Goal: Task Accomplishment & Management: Manage account settings

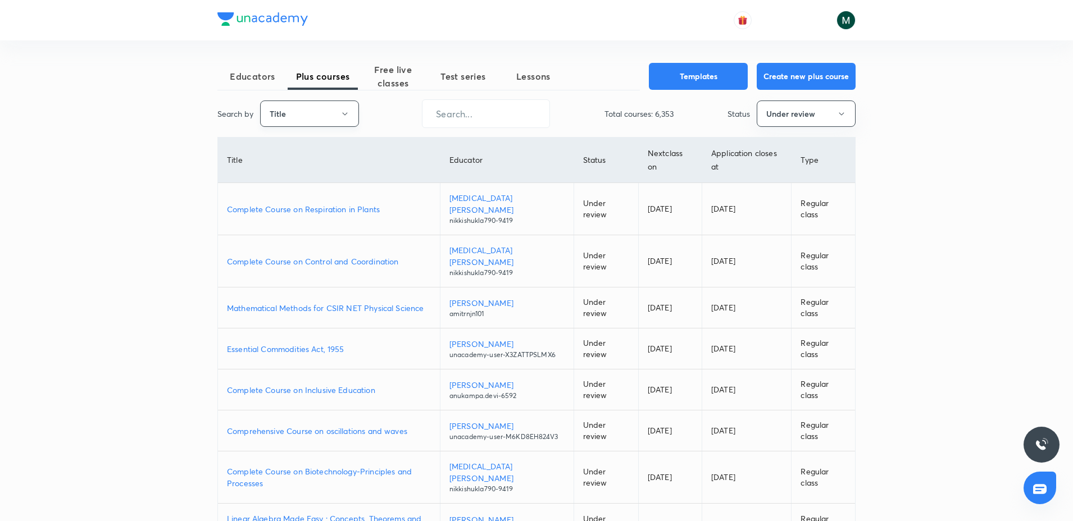
click at [322, 109] on button "Title" at bounding box center [309, 114] width 99 height 26
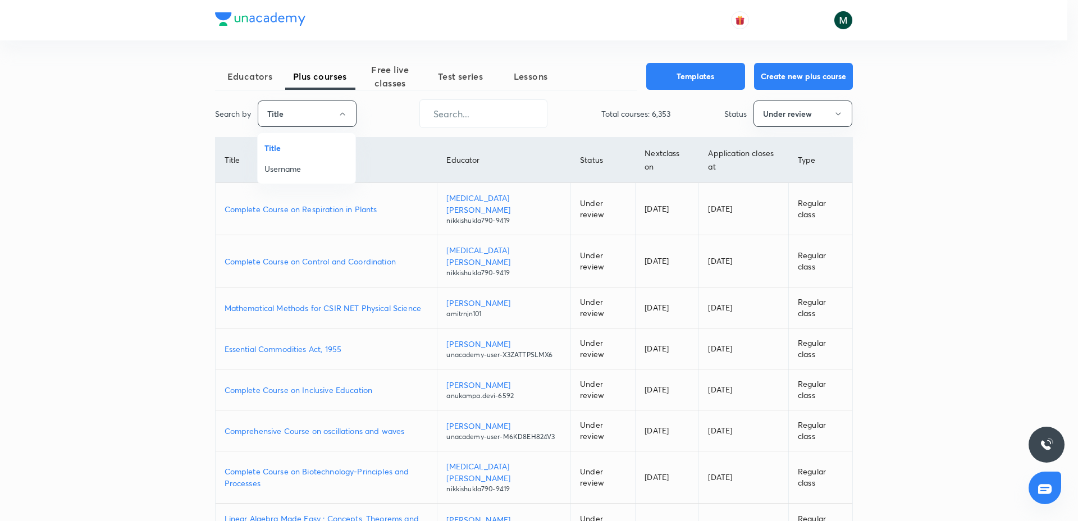
click at [301, 171] on span "Username" at bounding box center [307, 169] width 84 height 12
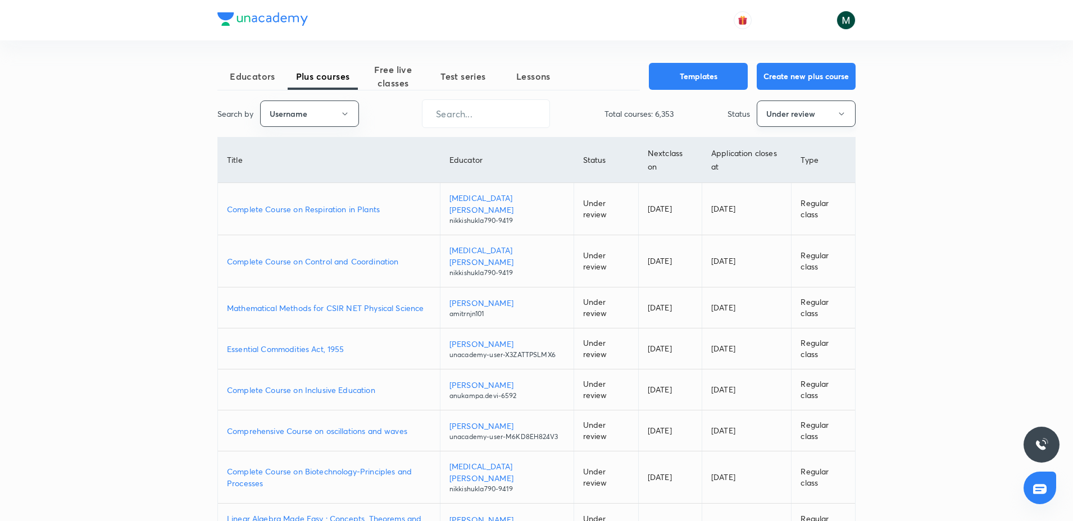
click at [770, 117] on button "Under review" at bounding box center [806, 114] width 99 height 26
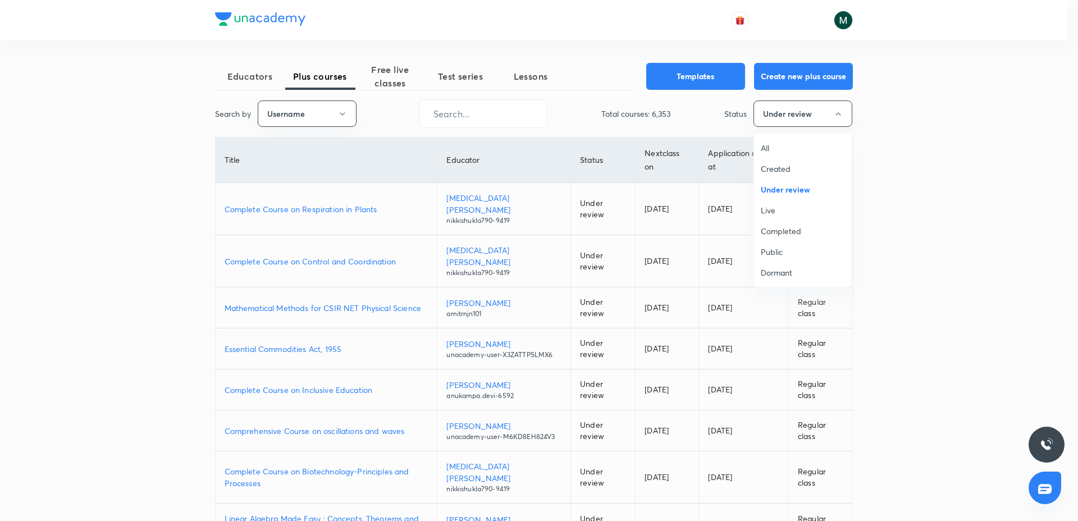
click at [766, 154] on li "All" at bounding box center [803, 148] width 98 height 21
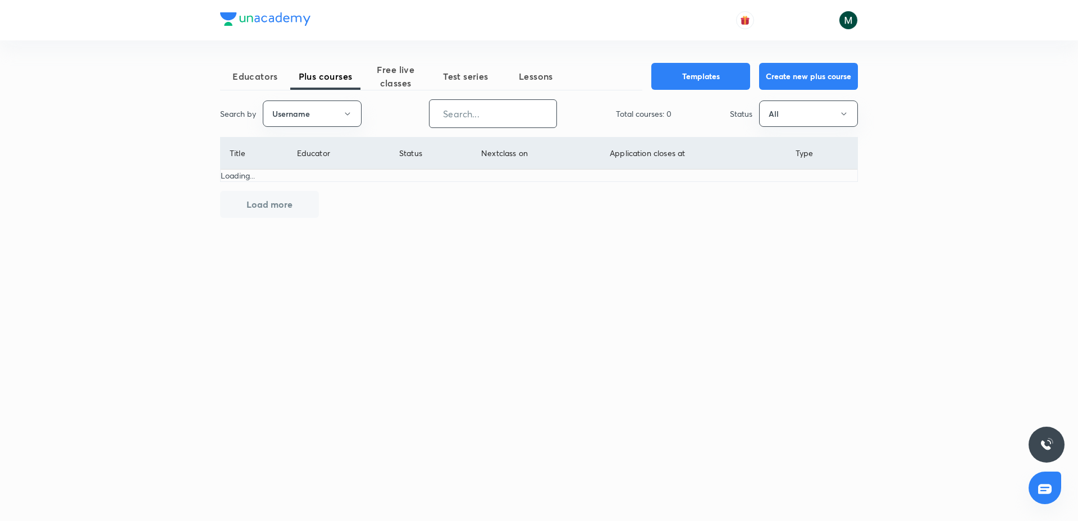
click at [480, 119] on input "text" at bounding box center [493, 113] width 127 height 29
paste input "PR9IB7W4V4ZH"
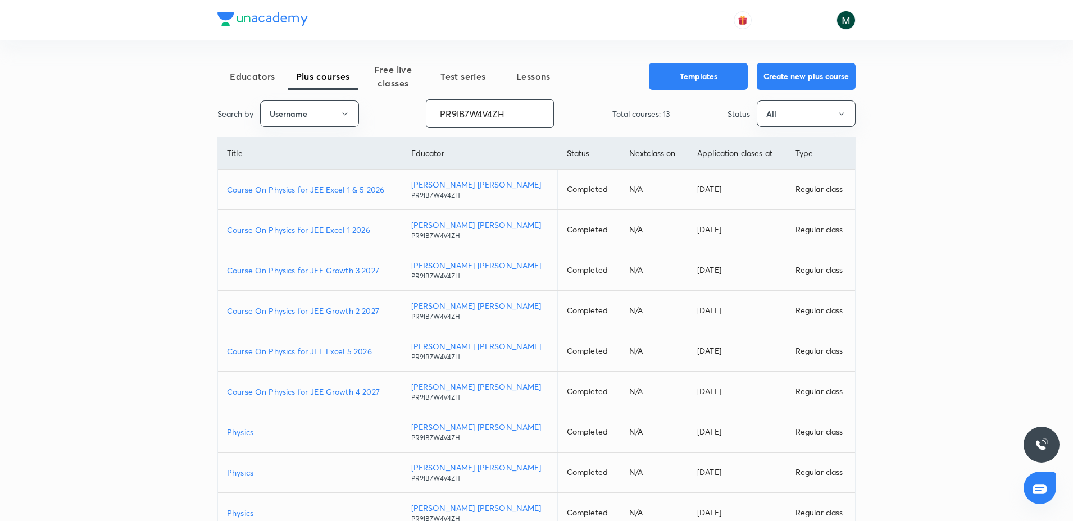
click at [316, 226] on p "Course On Physics for JEE Excel 1 2026" at bounding box center [310, 230] width 166 height 12
click at [470, 108] on input "PR9IB7W4V4ZH" at bounding box center [489, 113] width 127 height 29
paste input "unacademy-user-TZ6401TY2C26"
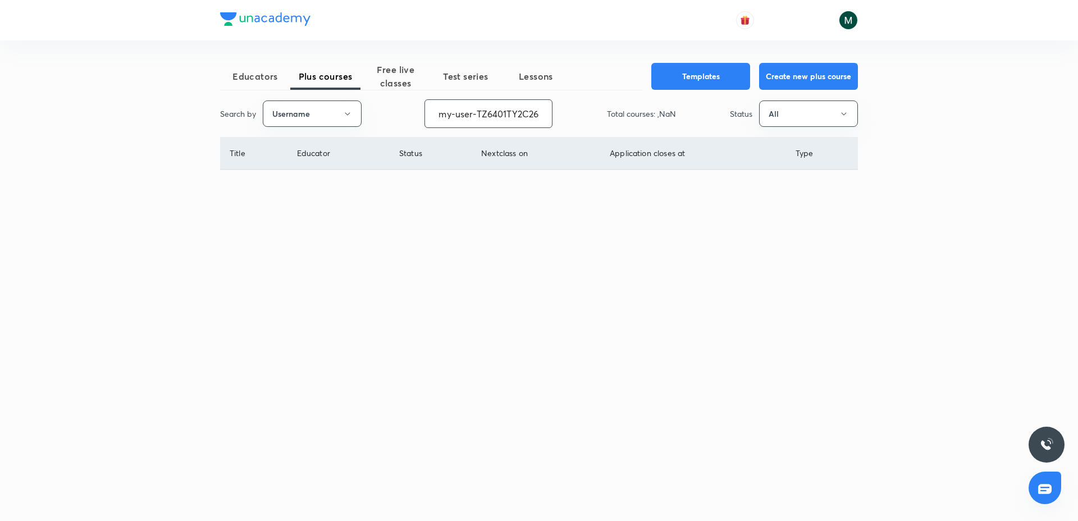
type input "unacademy-user-TZ6401TY2C26"
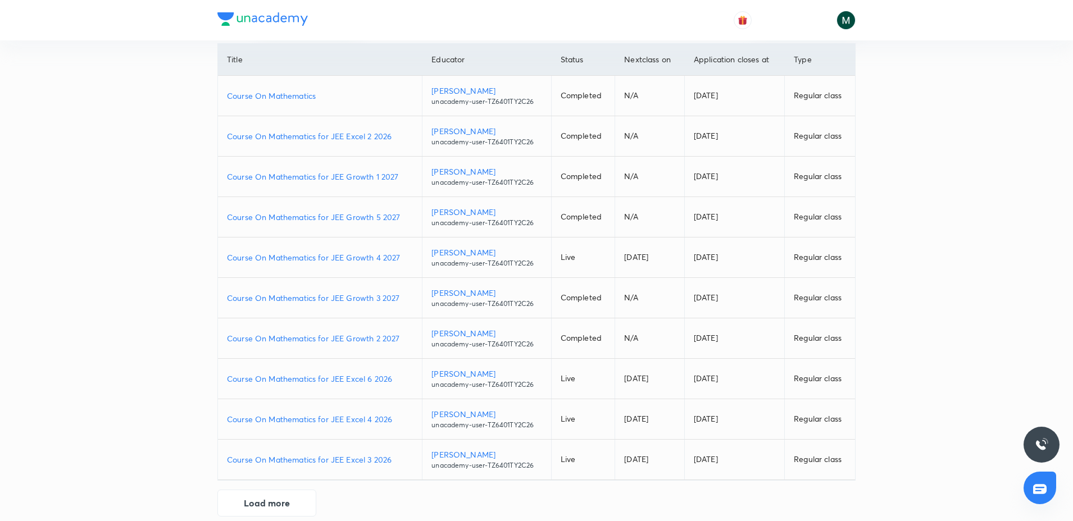
scroll to position [110, 0]
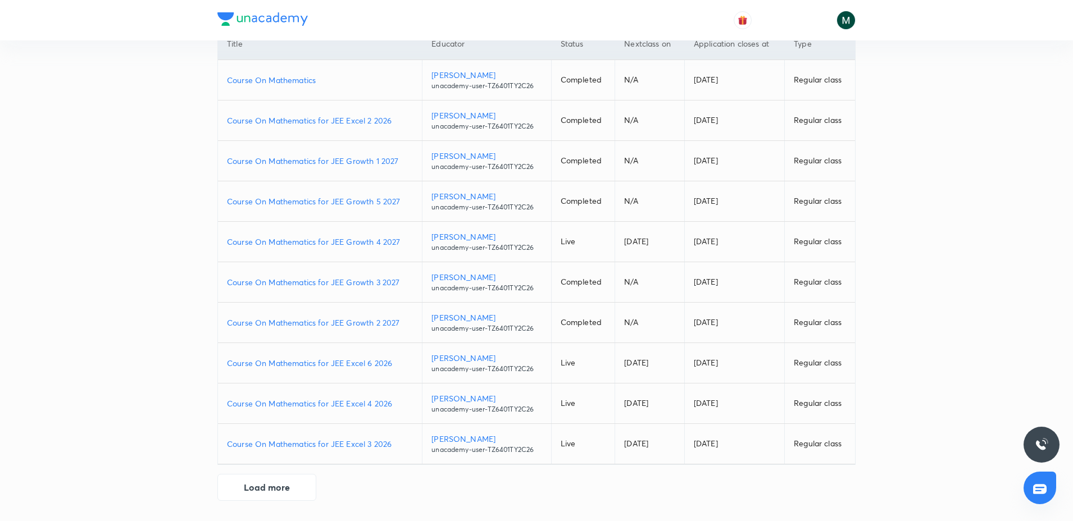
click at [333, 446] on p "Course On Mathematics for JEE Excel 3 2026" at bounding box center [320, 444] width 186 height 12
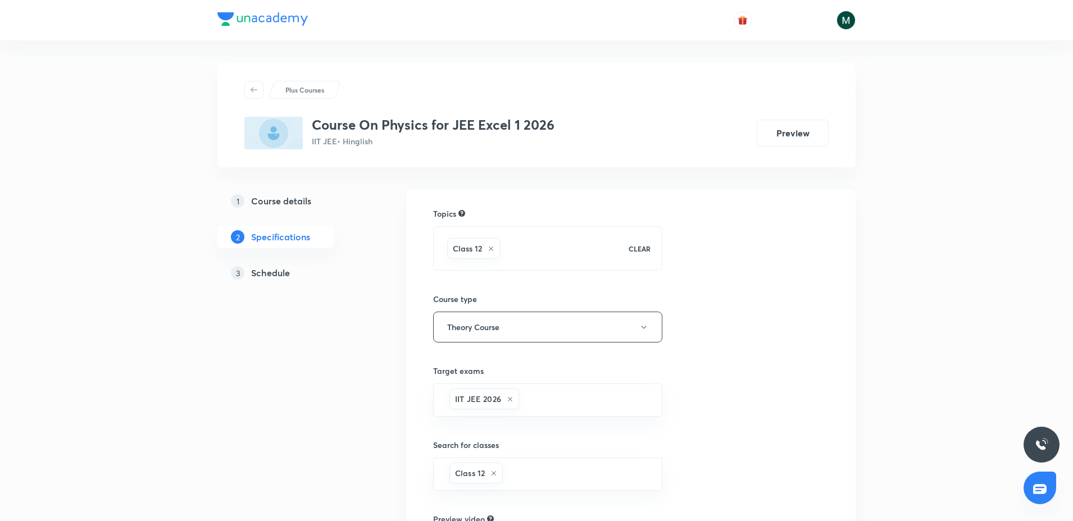
click at [280, 279] on h5 "Schedule" at bounding box center [270, 272] width 39 height 13
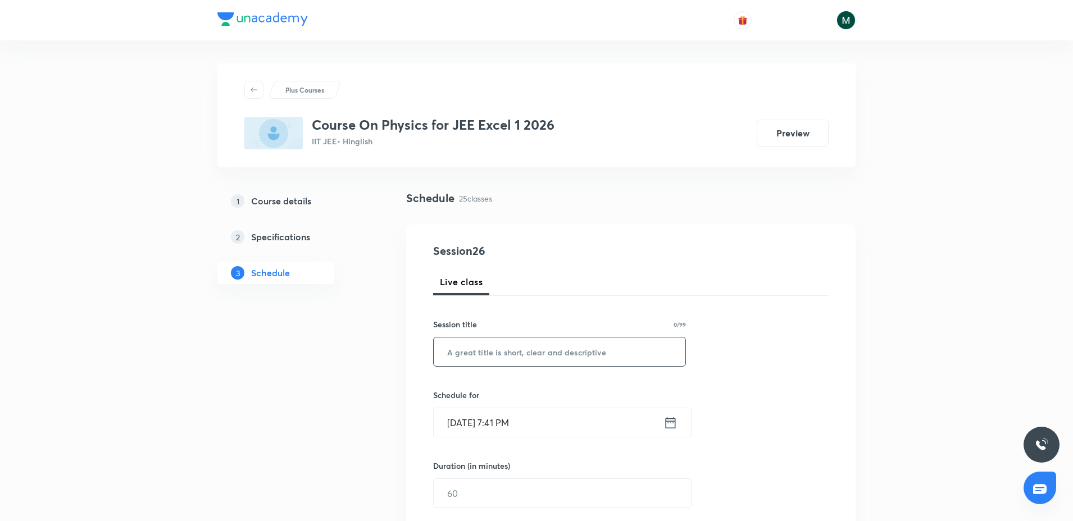
click at [503, 347] on input "text" at bounding box center [560, 352] width 252 height 29
paste input "Modern physics 1"
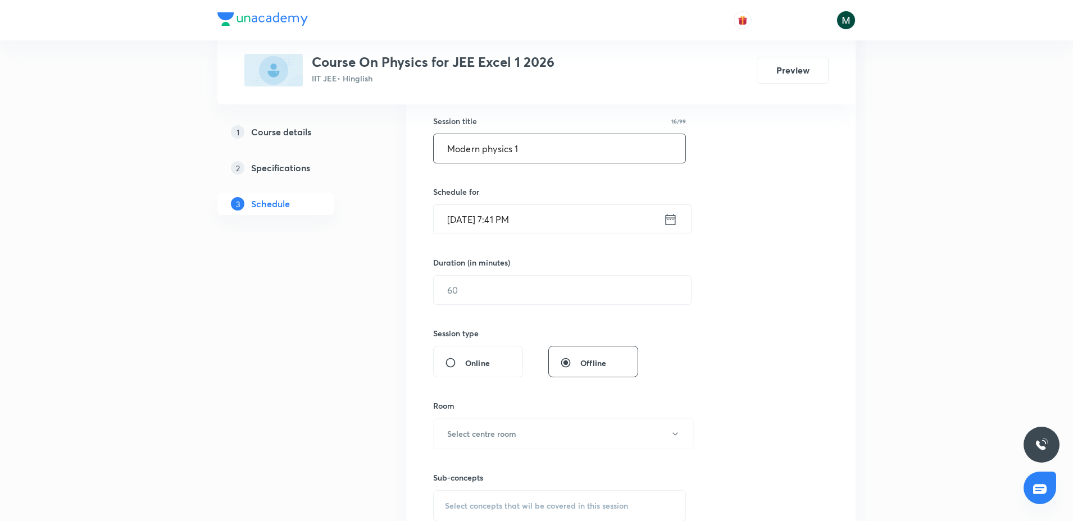
scroll to position [211, 0]
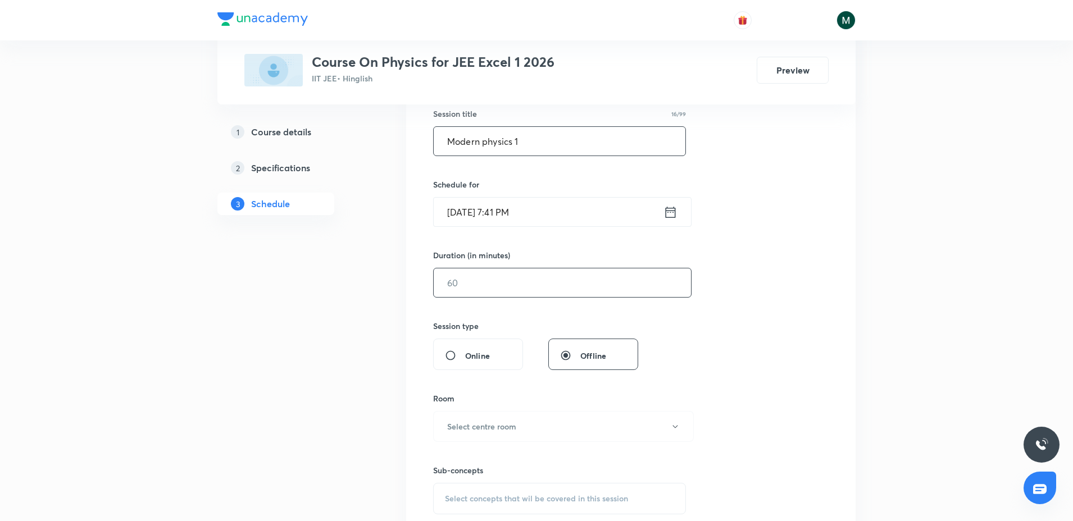
type input "Modern physics 1"
click at [472, 280] on input "text" at bounding box center [562, 282] width 257 height 29
type input "90"
click at [488, 222] on input "Oct 5, 2025, 7:41 PM" at bounding box center [549, 212] width 230 height 29
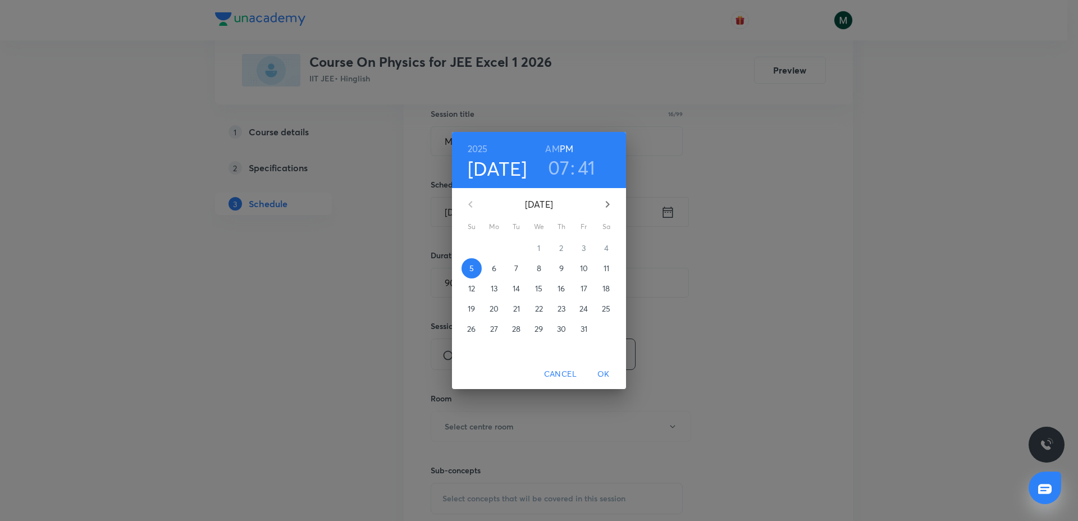
click at [558, 148] on h6 "AM" at bounding box center [552, 149] width 14 height 16
click at [591, 169] on h3 "41" at bounding box center [587, 168] width 18 height 24
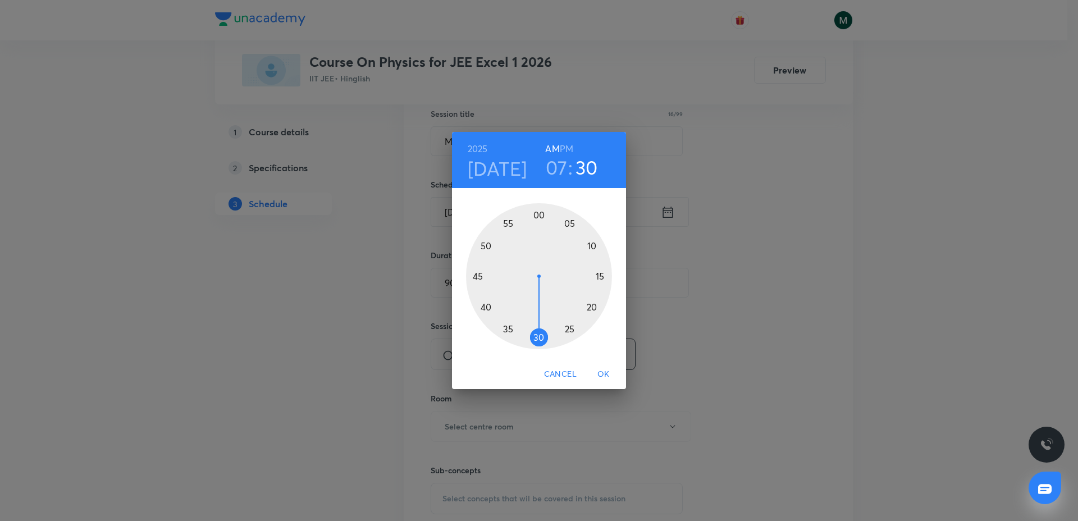
drag, startPoint x: 578, startPoint y: 257, endPoint x: 540, endPoint y: 339, distance: 89.7
click at [540, 339] on div at bounding box center [539, 276] width 146 height 146
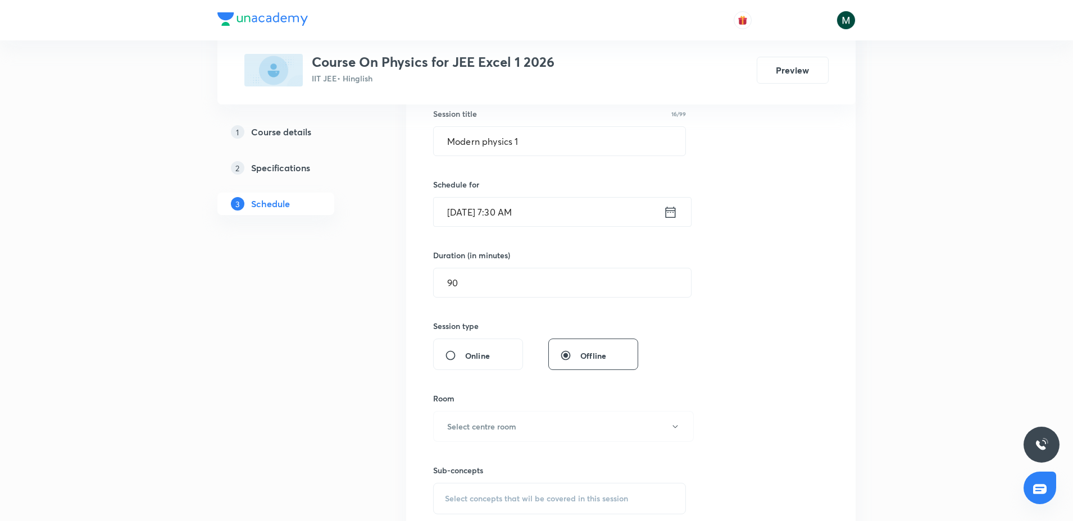
click at [538, 211] on input "Oct 5, 2025, 7:30 AM" at bounding box center [549, 212] width 230 height 29
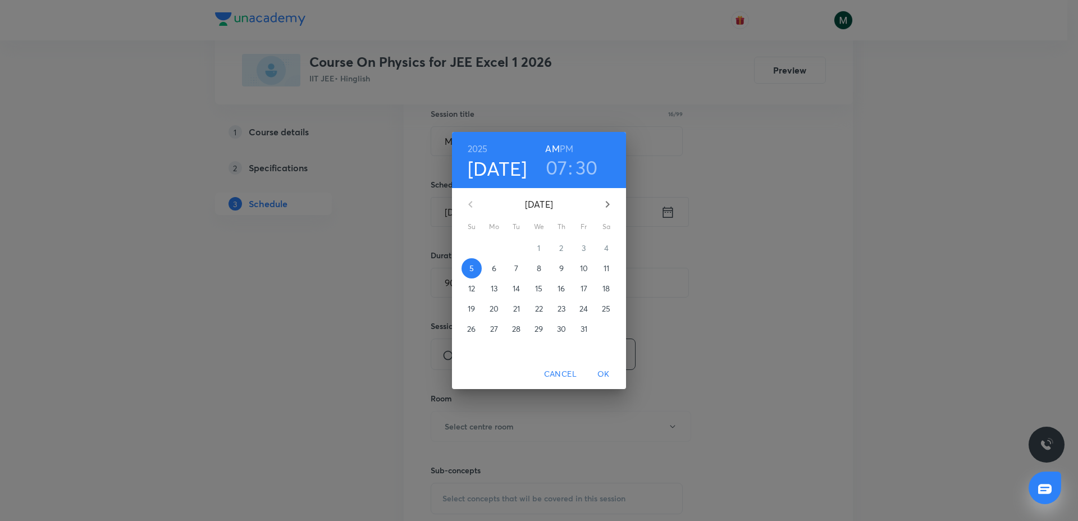
click at [497, 271] on span "6" at bounding box center [494, 268] width 20 height 11
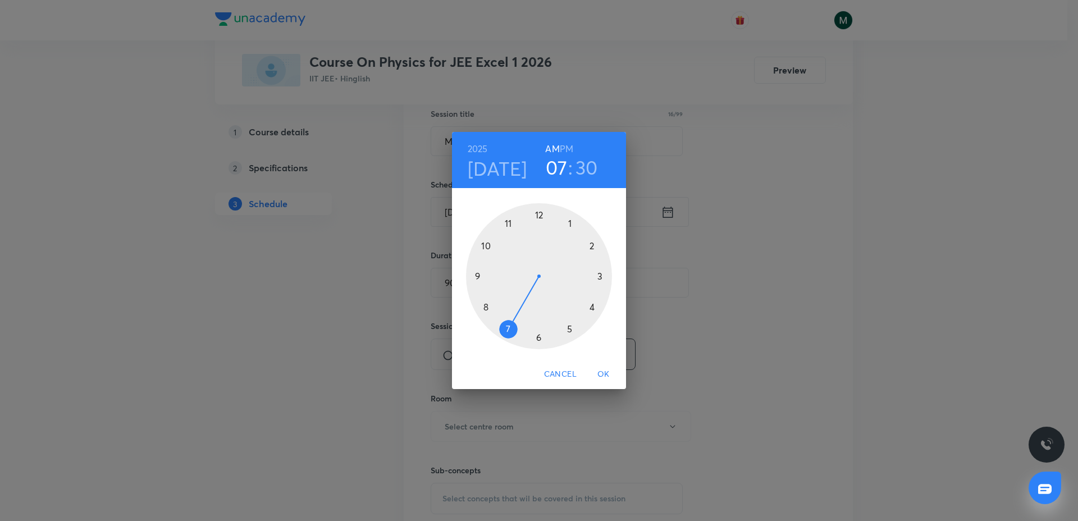
click at [602, 370] on span "OK" at bounding box center [603, 374] width 27 height 14
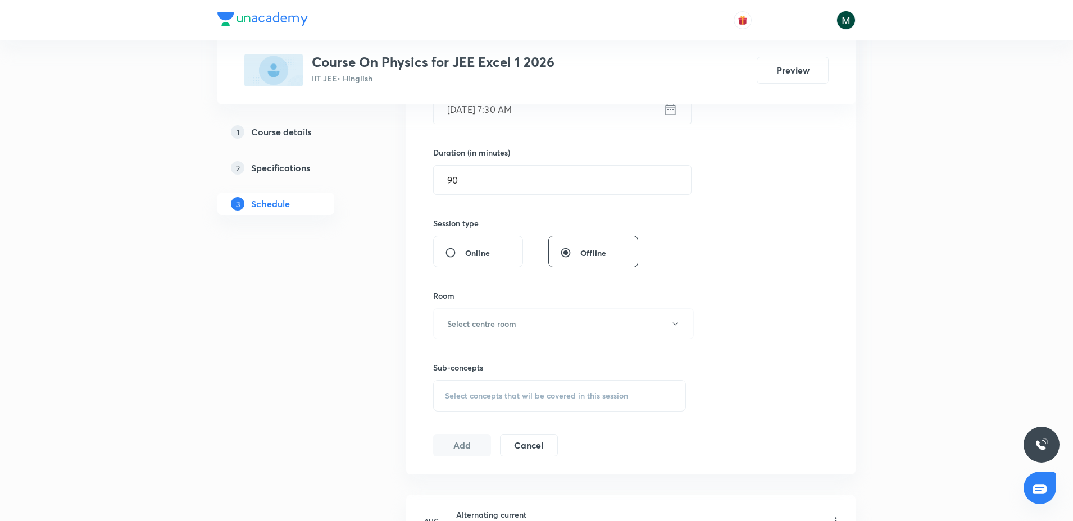
scroll to position [421, 0]
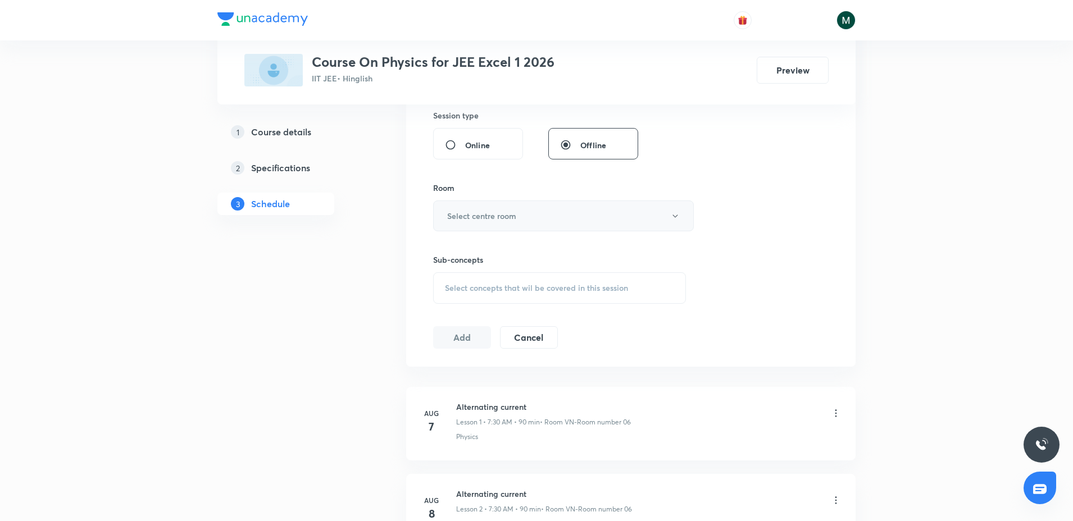
click at [515, 217] on h6 "Select centre room" at bounding box center [481, 216] width 69 height 12
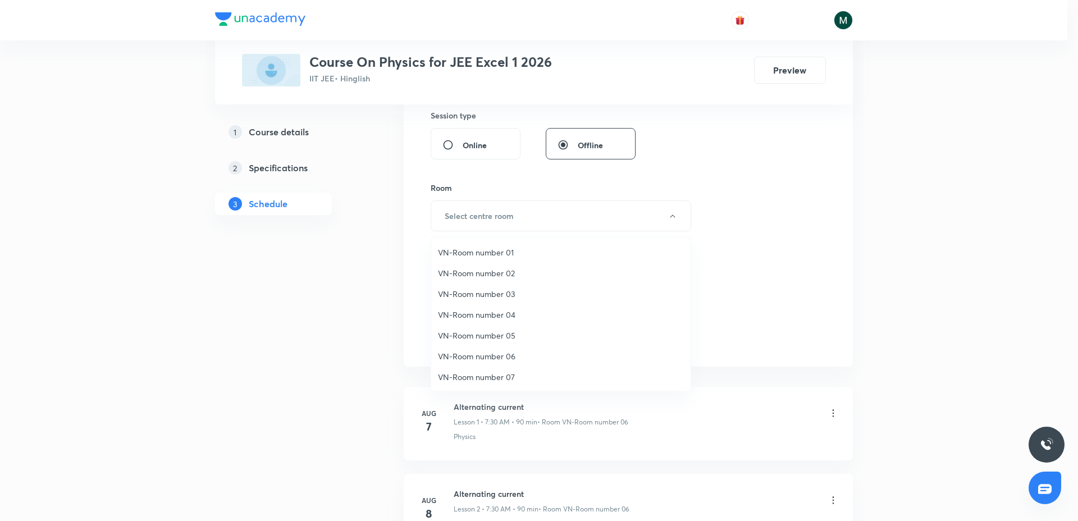
click at [497, 355] on span "VN-Room number 06" at bounding box center [561, 356] width 246 height 12
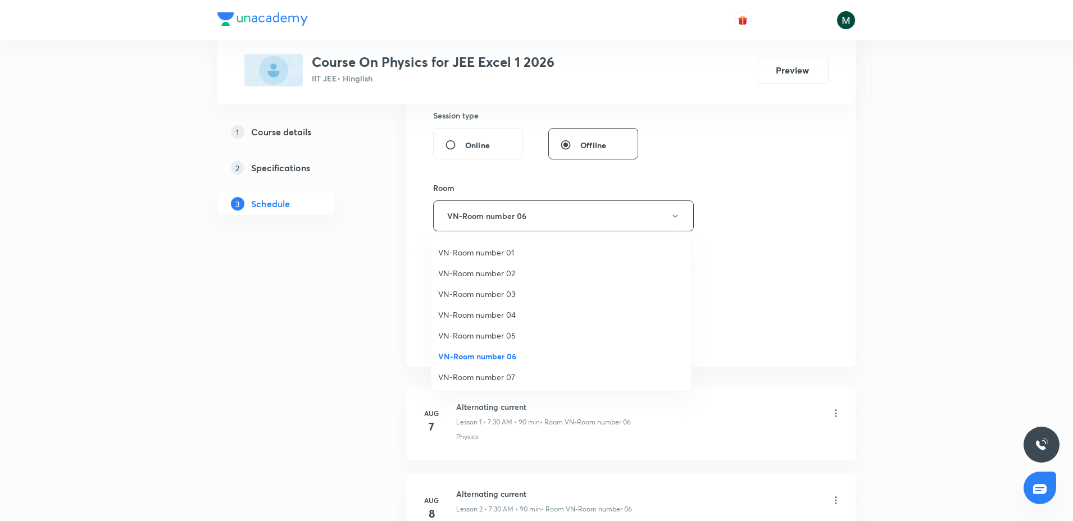
click at [500, 292] on span "Select concepts that wil be covered in this session" at bounding box center [536, 288] width 183 height 9
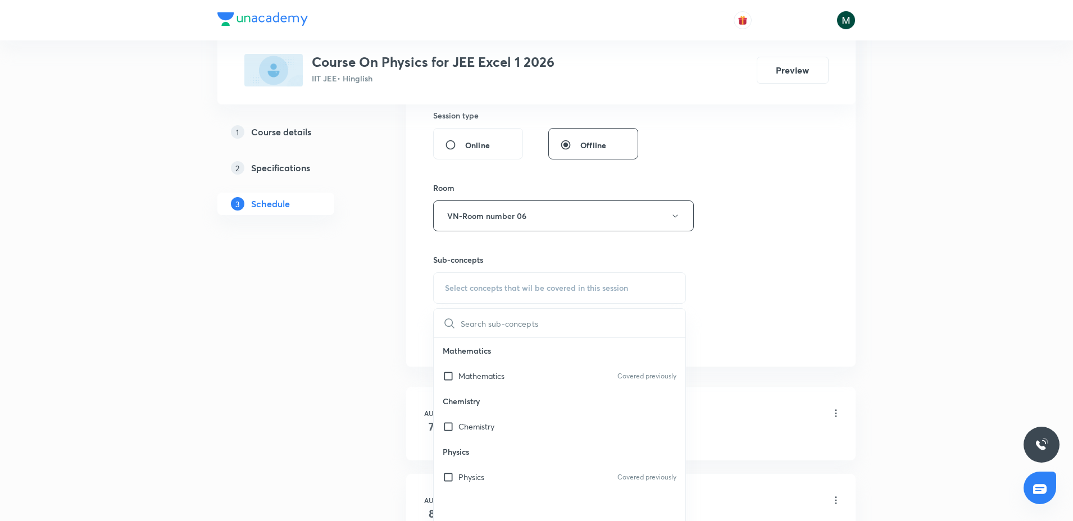
click at [484, 398] on p "Chemistry" at bounding box center [560, 401] width 252 height 25
click at [490, 367] on div "Mathematics Covered previously" at bounding box center [560, 375] width 252 height 25
checkbox input "true"
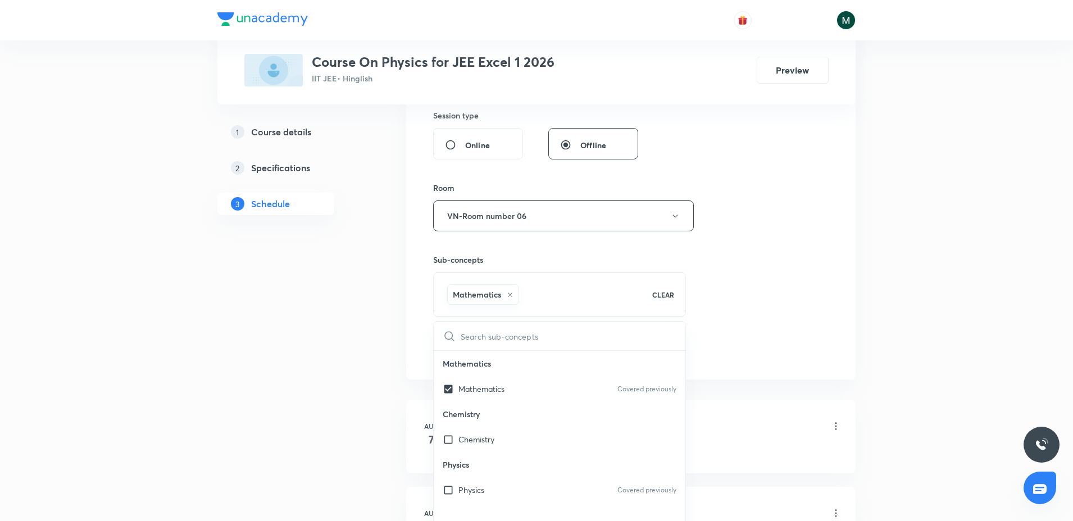
click at [490, 370] on p "Mathematics" at bounding box center [560, 363] width 252 height 25
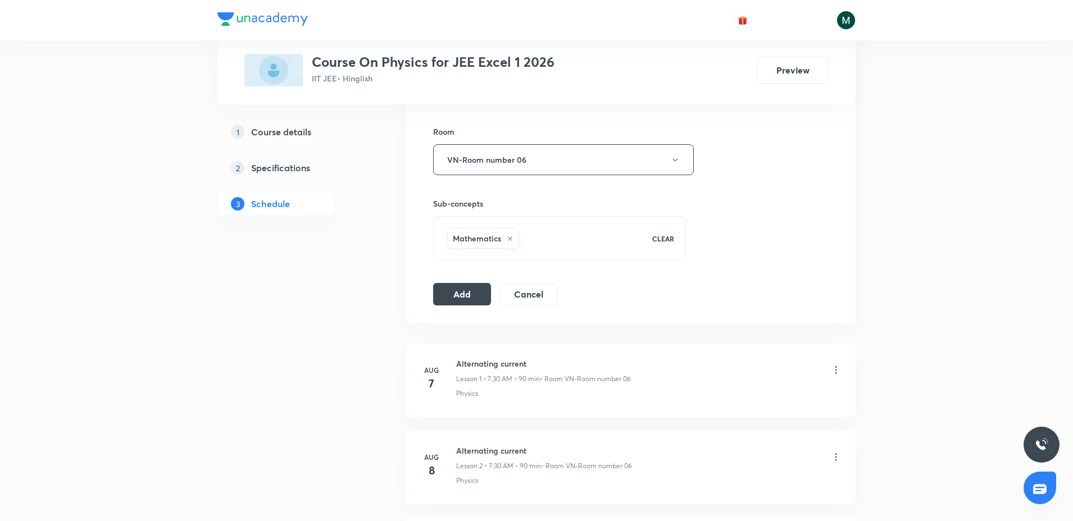
scroll to position [491, 0]
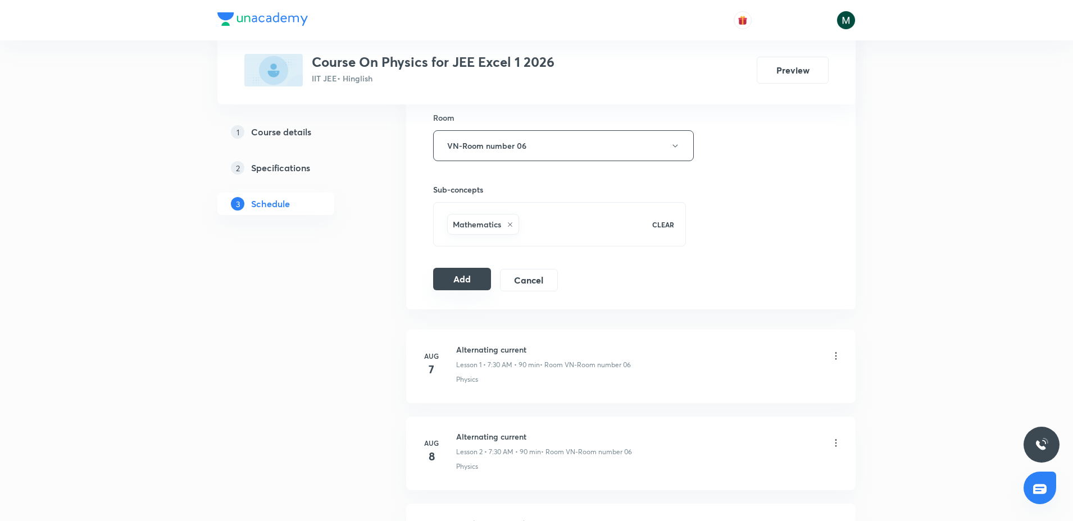
click at [468, 290] on div "Add Cancel" at bounding box center [500, 280] width 134 height 22
click at [474, 280] on button "Add" at bounding box center [462, 279] width 58 height 22
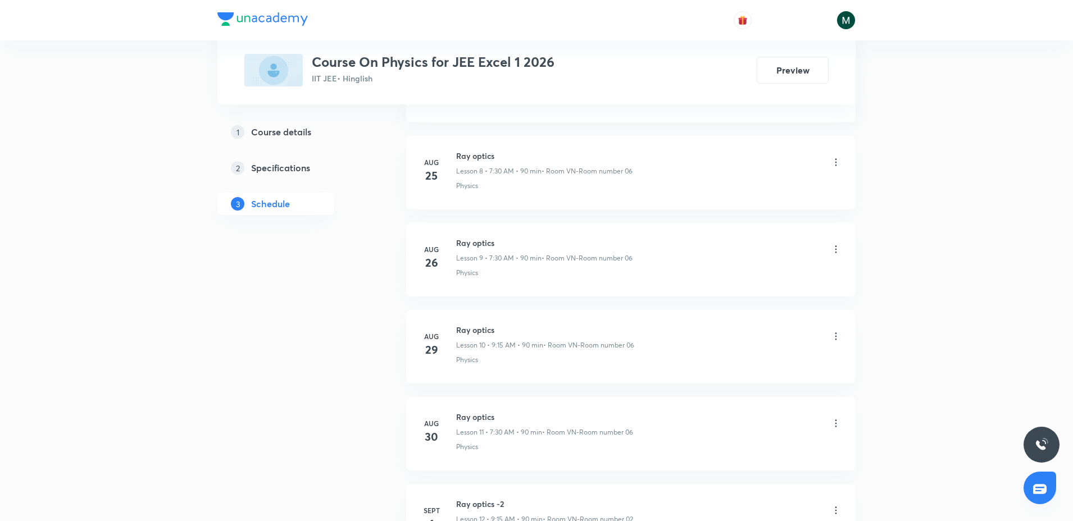
scroll to position [2569, 0]
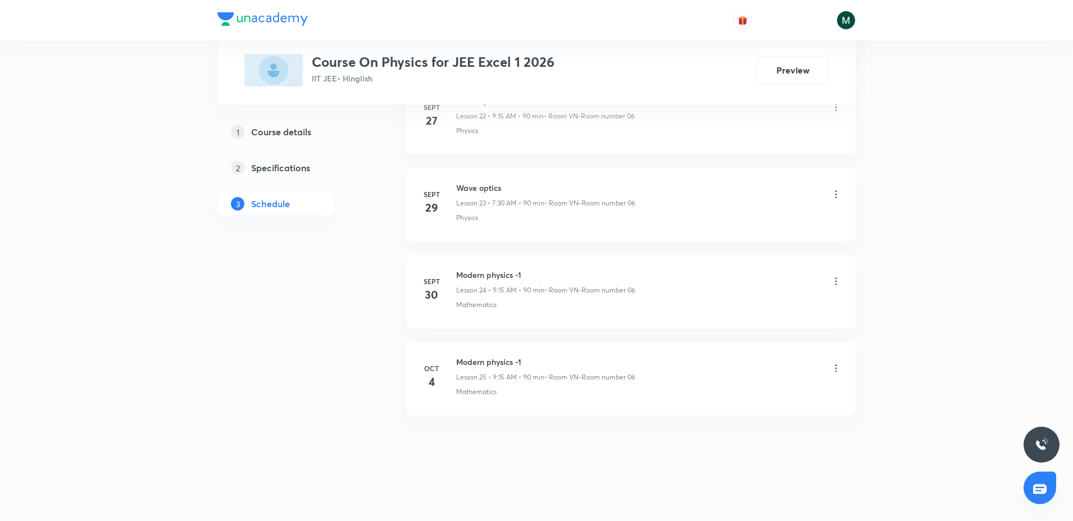
drag, startPoint x: 504, startPoint y: 194, endPoint x: 552, endPoint y: 471, distance: 281.5
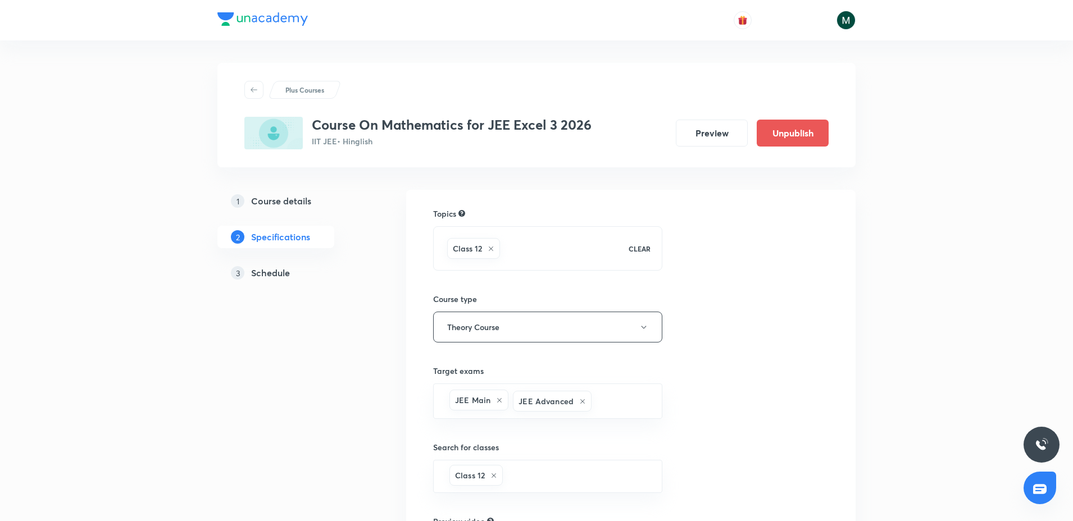
click at [247, 280] on link "3 Schedule" at bounding box center [293, 273] width 153 height 22
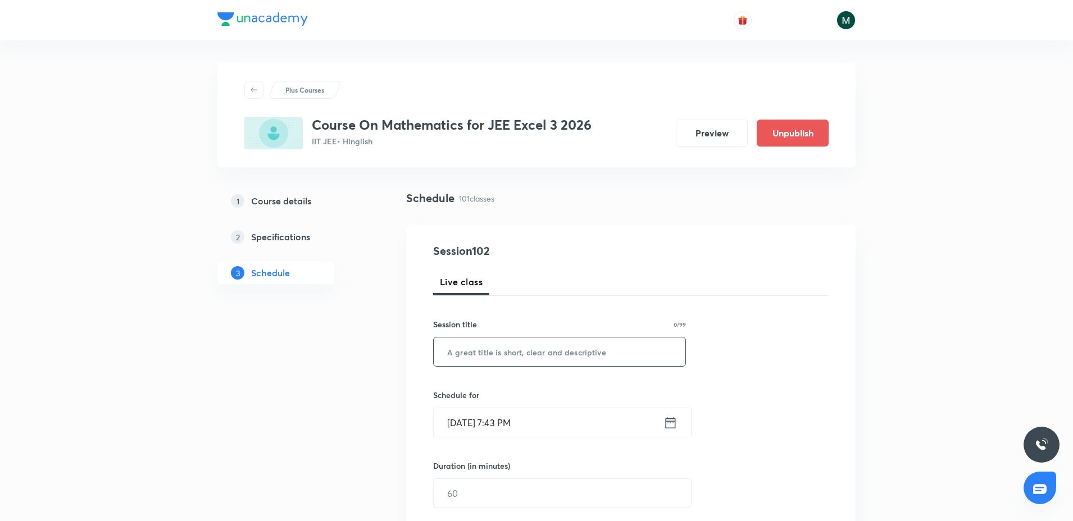
click at [488, 348] on input "text" at bounding box center [560, 352] width 252 height 29
paste input "Vector-3D"
type input "Vector-3D"
click at [472, 431] on input "Oct 5, 2025, 7:43 PM" at bounding box center [549, 422] width 230 height 29
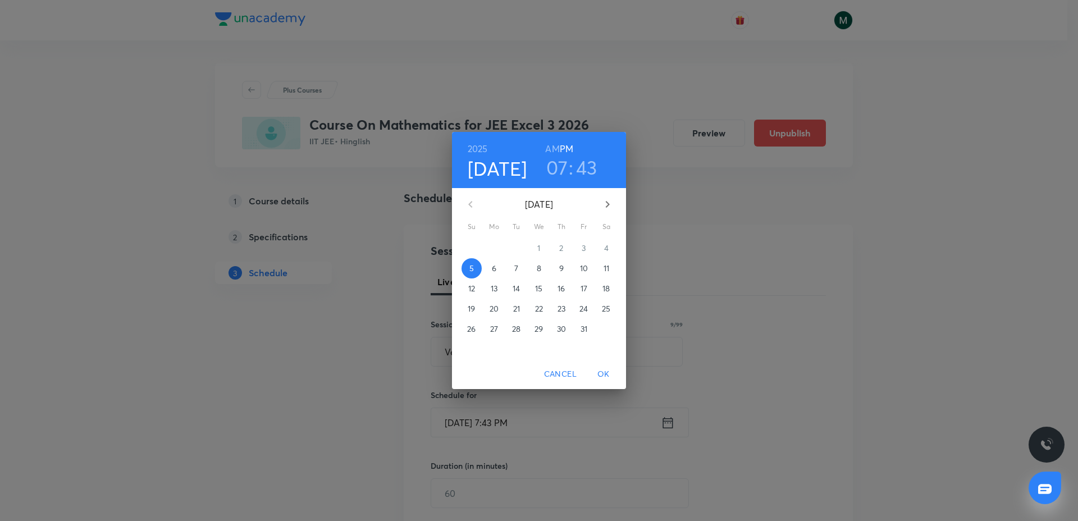
click at [498, 266] on span "6" at bounding box center [494, 268] width 20 height 11
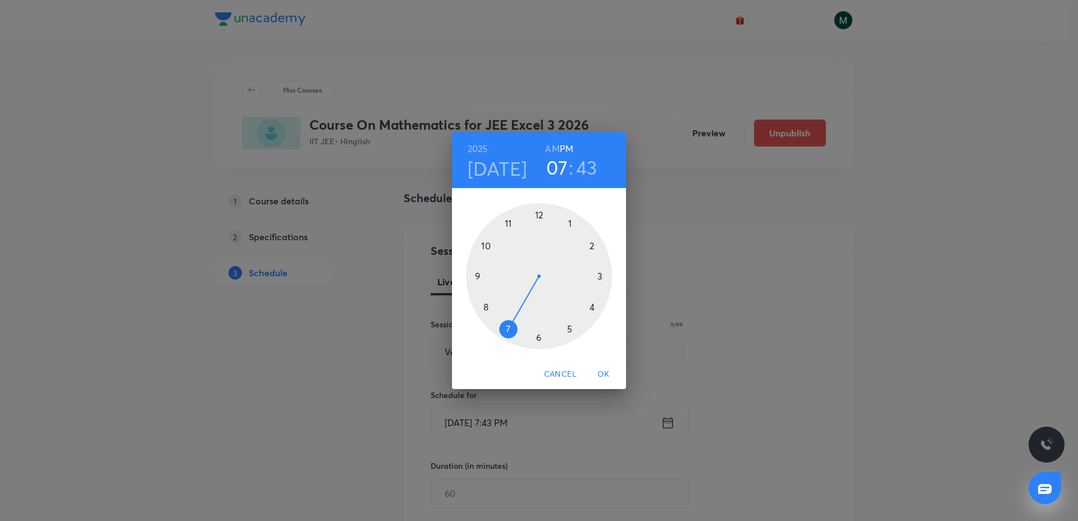
click at [550, 151] on h6 "AM" at bounding box center [552, 149] width 14 height 16
click at [586, 167] on h3 "43" at bounding box center [586, 168] width 21 height 24
drag, startPoint x: 545, startPoint y: 299, endPoint x: 539, endPoint y: 317, distance: 18.3
click at [539, 317] on div at bounding box center [539, 276] width 146 height 146
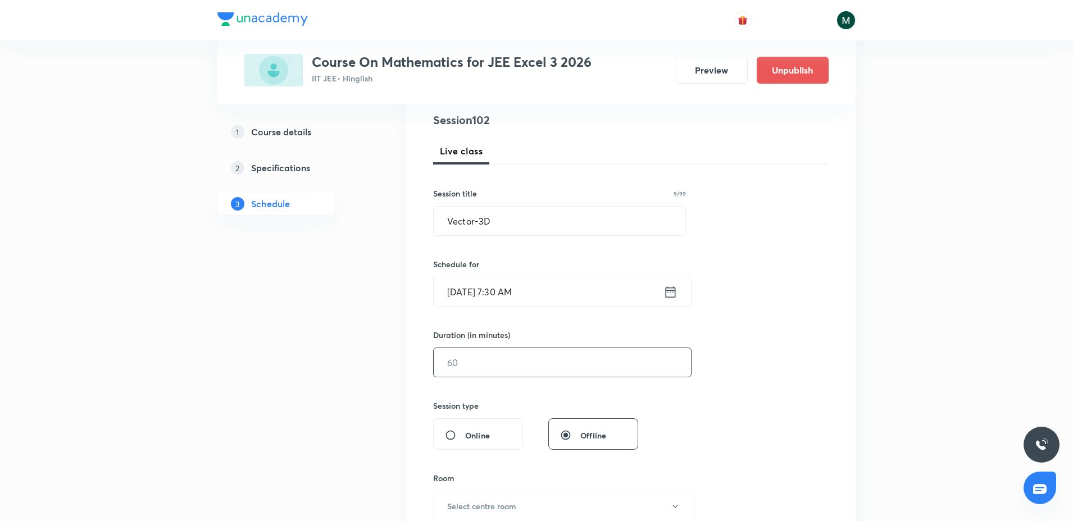
scroll to position [140, 0]
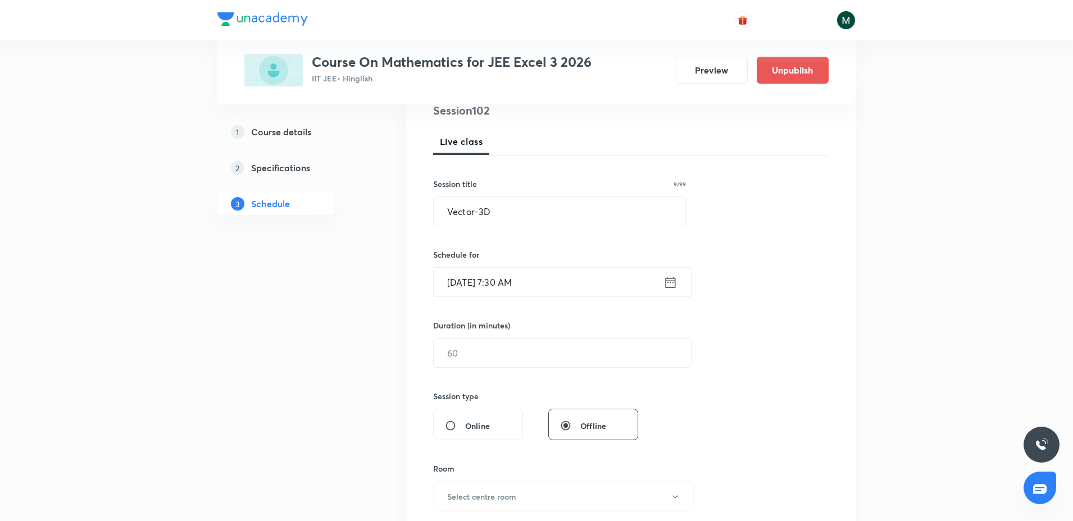
click at [486, 336] on div "Duration (in minutes) ​" at bounding box center [535, 344] width 205 height 48
click at [481, 347] on input "text" at bounding box center [562, 353] width 257 height 29
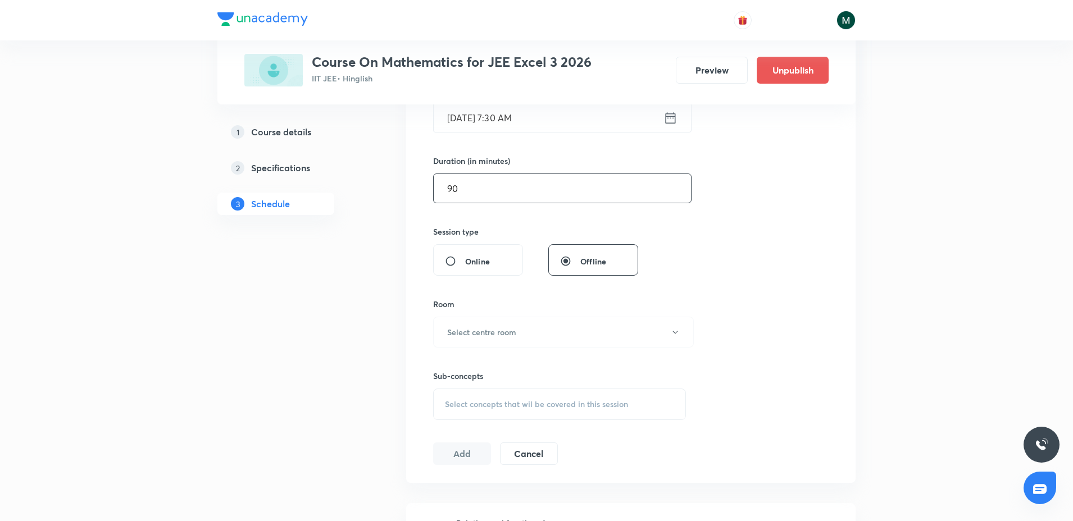
scroll to position [351, 0]
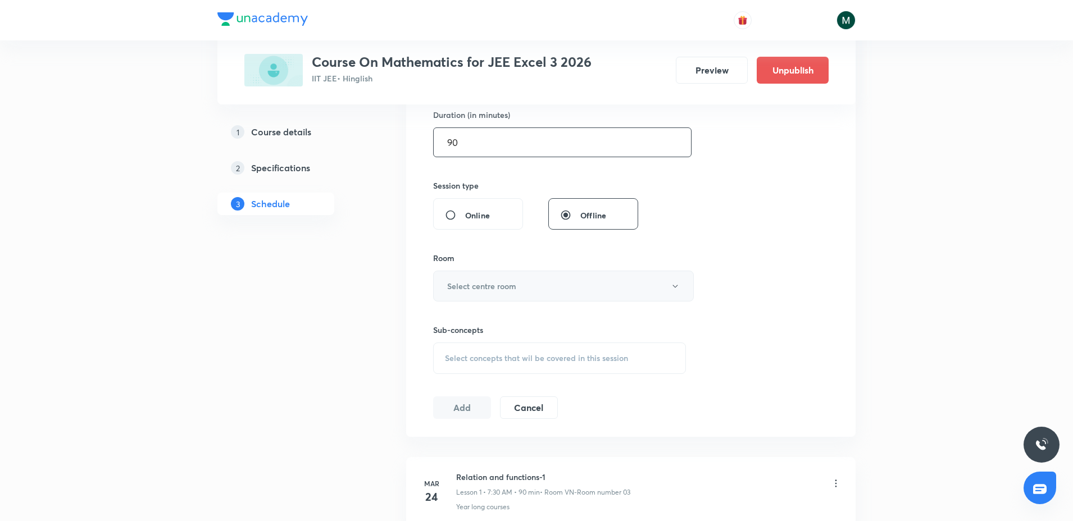
type input "90"
click at [497, 274] on button "Select centre room" at bounding box center [563, 286] width 261 height 31
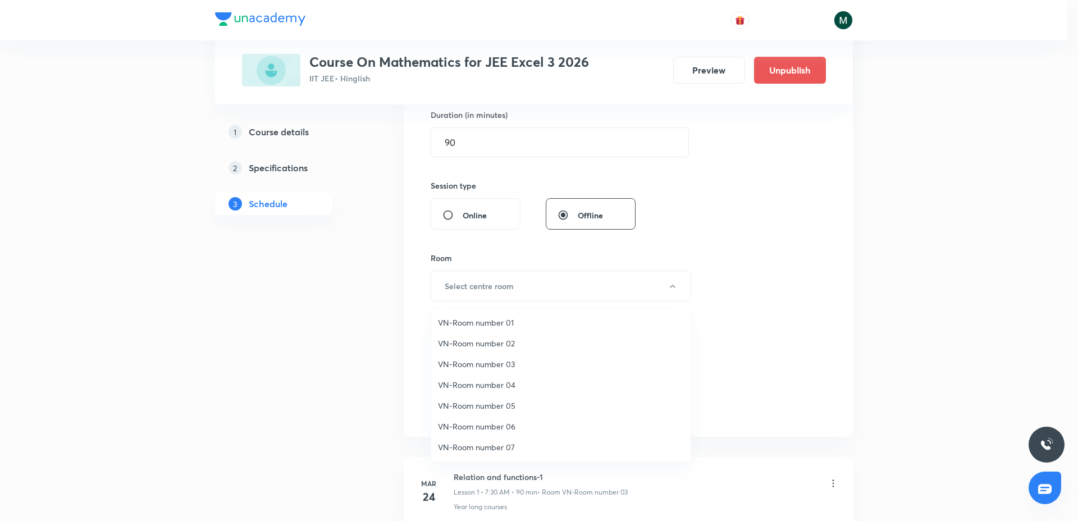
click at [502, 388] on span "VN-Room number 04" at bounding box center [561, 385] width 246 height 12
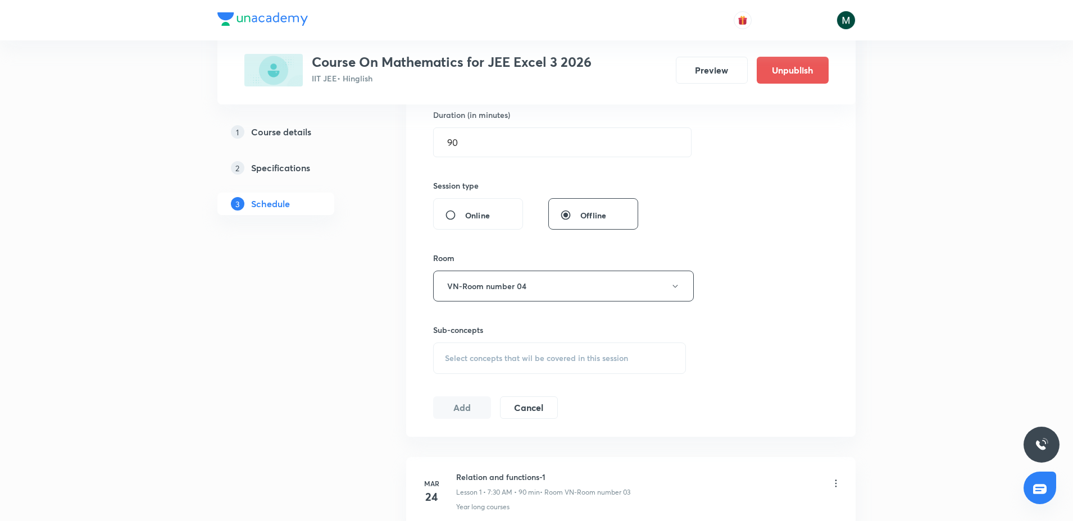
drag, startPoint x: 300, startPoint y: 373, endPoint x: 315, endPoint y: 365, distance: 16.9
click at [464, 354] on span "Select concepts that wil be covered in this session" at bounding box center [536, 358] width 183 height 9
click at [468, 449] on p "Crash courses" at bounding box center [483, 446] width 50 height 12
checkbox input "true"
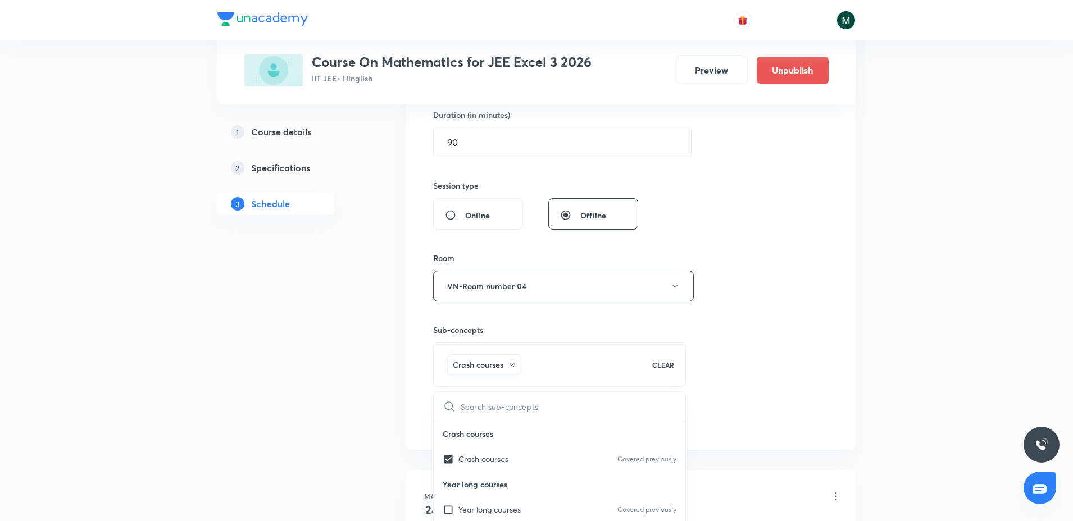
click at [461, 414] on button "Add" at bounding box center [462, 419] width 58 height 22
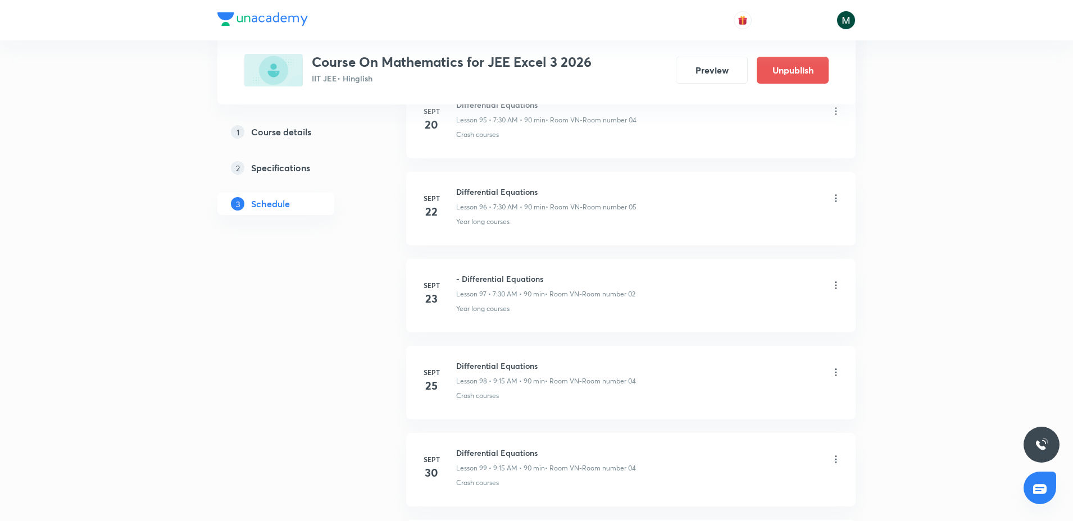
scroll to position [9185, 0]
drag, startPoint x: 528, startPoint y: 240, endPoint x: 496, endPoint y: 521, distance: 282.1
